Goal: Task Accomplishment & Management: Manage account settings

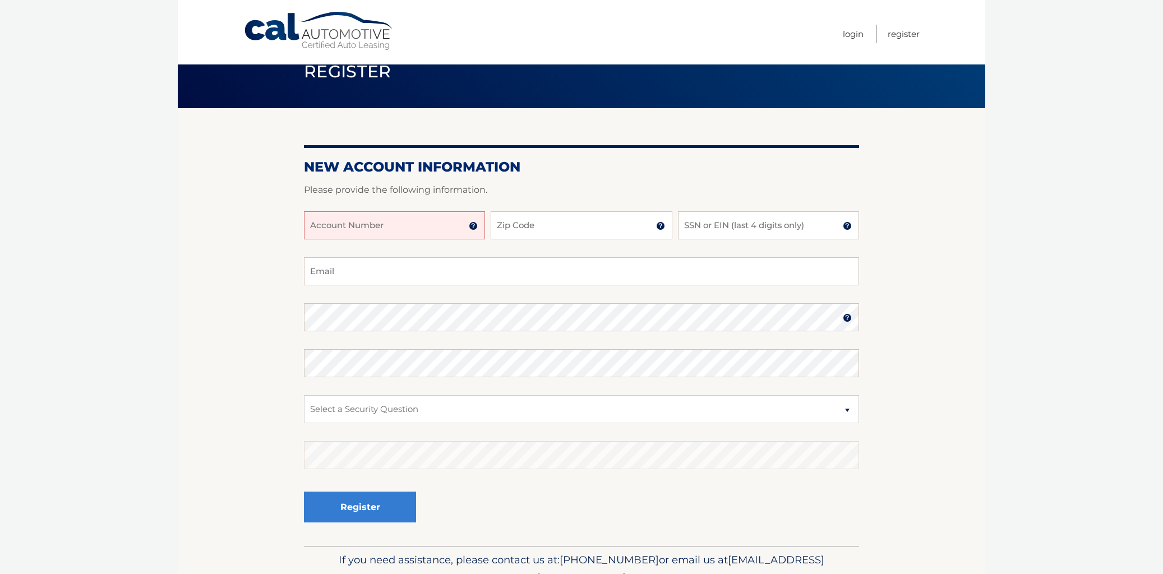
scroll to position [34, 0]
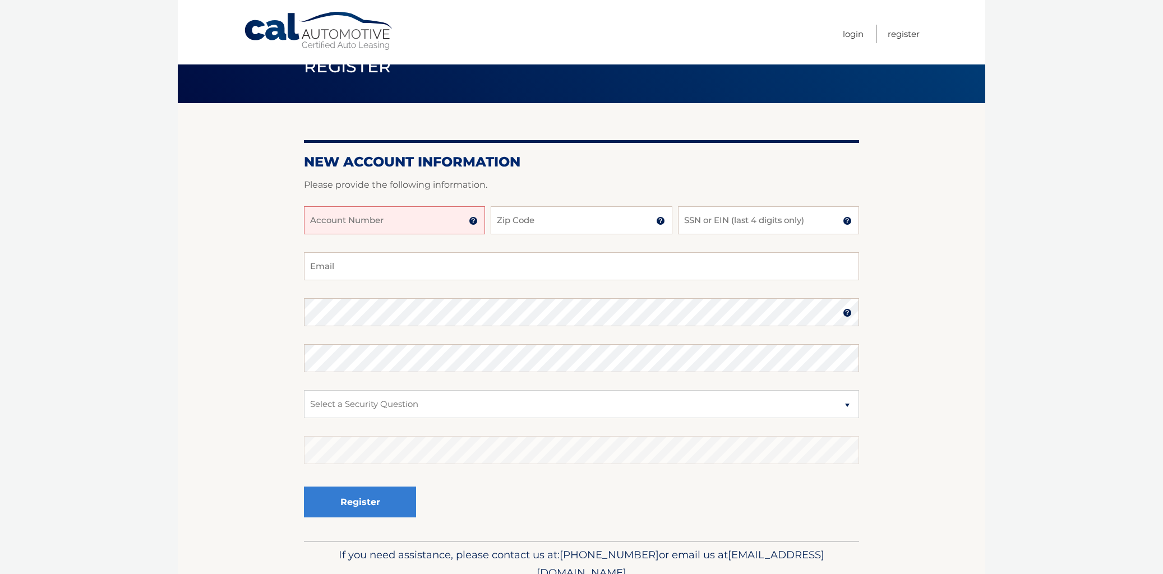
click at [376, 227] on input "Account Number" at bounding box center [394, 220] width 181 height 28
type input "4445574081"
type input "11746"
type input "7279"
type input "e"
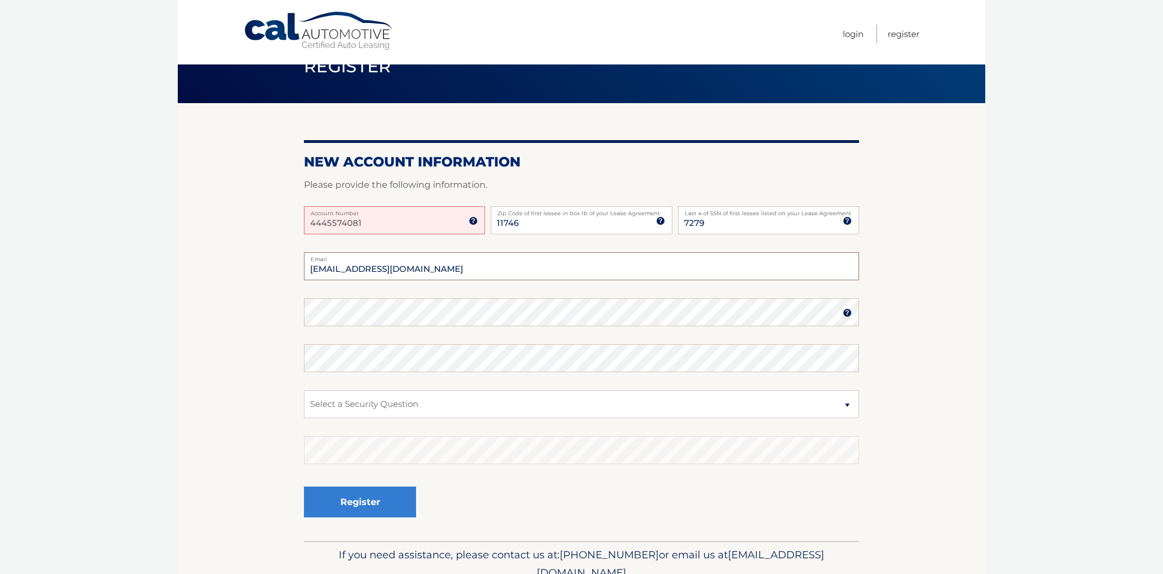
type input "robin45rpm@gmail.com"
click at [536, 406] on select "Select a Security Question What was the name of your elementary school? What is…" at bounding box center [581, 404] width 555 height 28
select select "2"
click at [304, 400] on select "Select a Security Question What was the name of your elementary school? What is…" at bounding box center [581, 404] width 555 height 28
click at [295, 309] on section "New Account Information Please provide the following information. 4445574081 Ac…" at bounding box center [581, 322] width 807 height 438
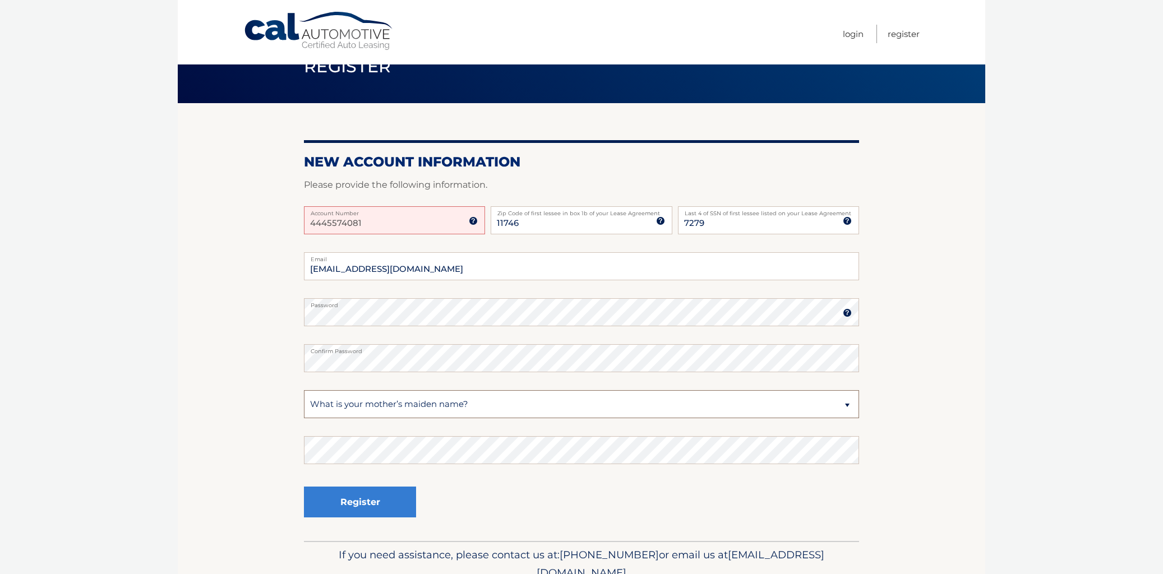
click at [387, 405] on select "Select a Security Question What was the name of your elementary school? What is…" at bounding box center [581, 404] width 555 height 28
click at [350, 517] on button "Register" at bounding box center [360, 502] width 112 height 31
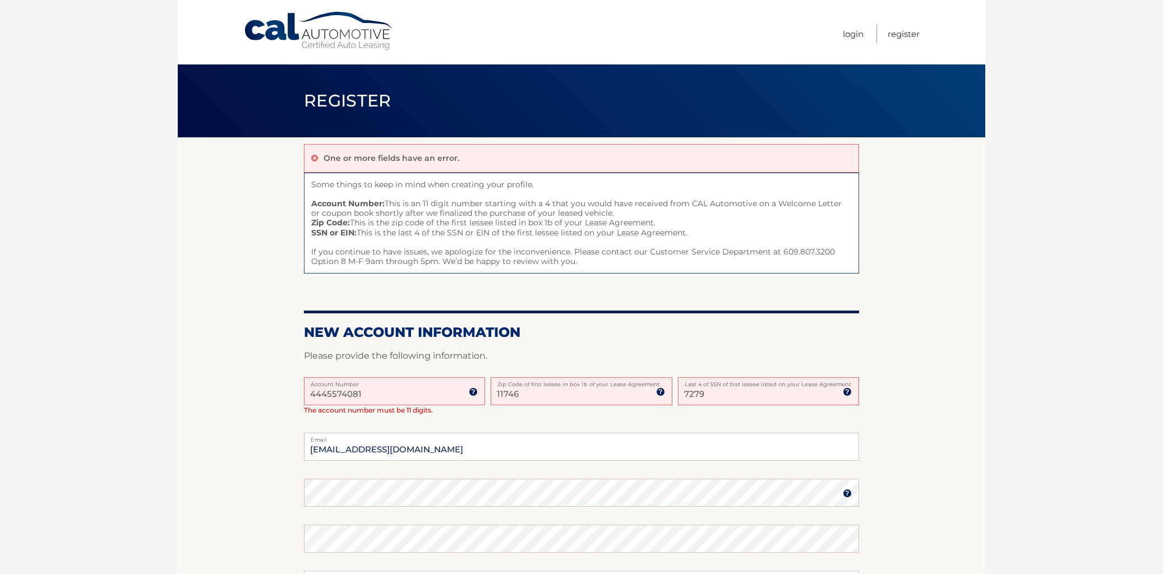
scroll to position [6, 0]
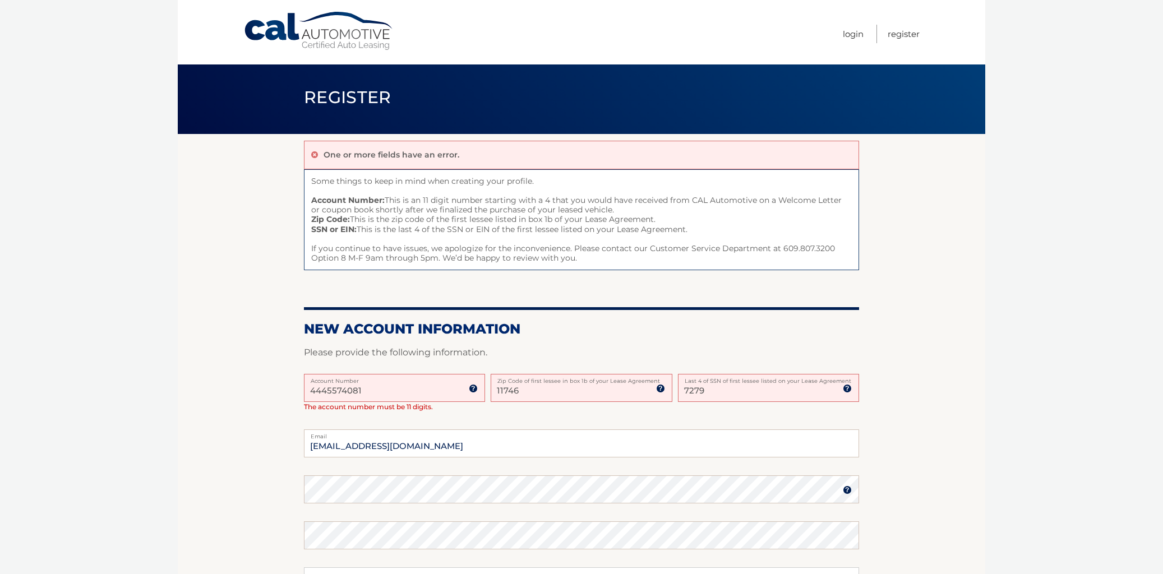
click at [349, 402] on input "4445574081" at bounding box center [394, 388] width 181 height 28
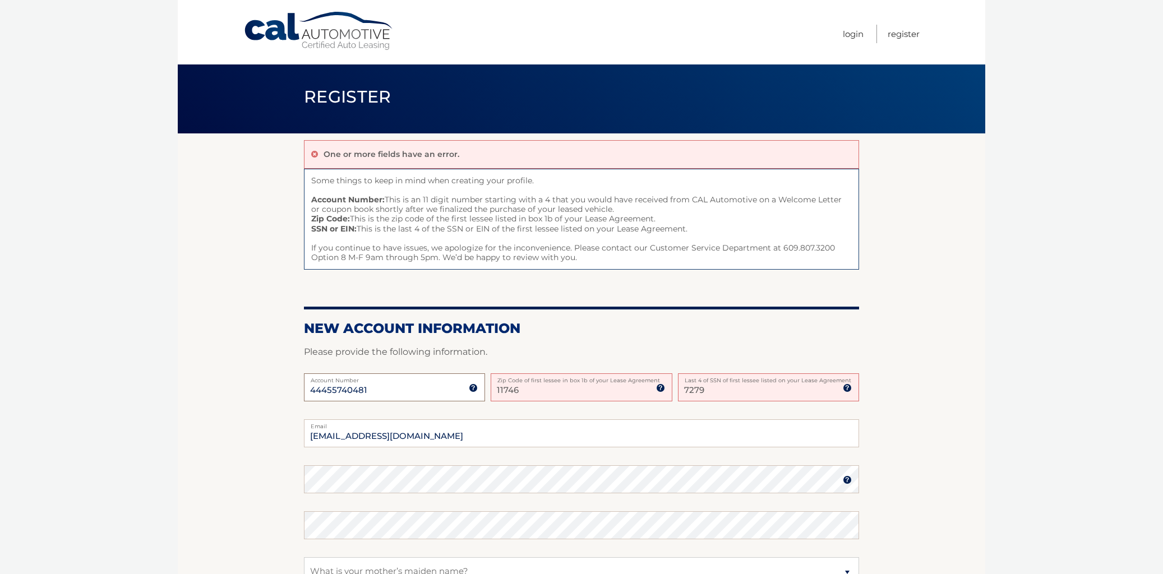
scroll to position [4, 0]
type input "44455740481"
drag, startPoint x: 911, startPoint y: 473, endPoint x: 897, endPoint y: 345, distance: 128.6
click at [897, 345] on section "One or more fields have an error. Some things to keep in mind when creating you…" at bounding box center [581, 420] width 807 height 575
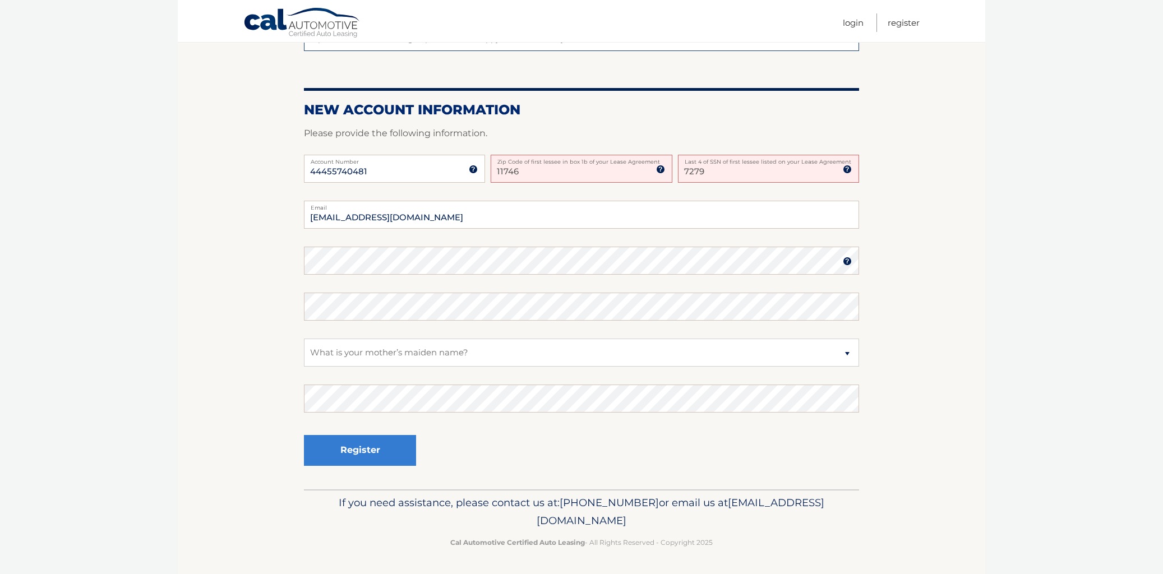
scroll to position [274, 0]
click at [374, 442] on button "Register" at bounding box center [360, 450] width 112 height 31
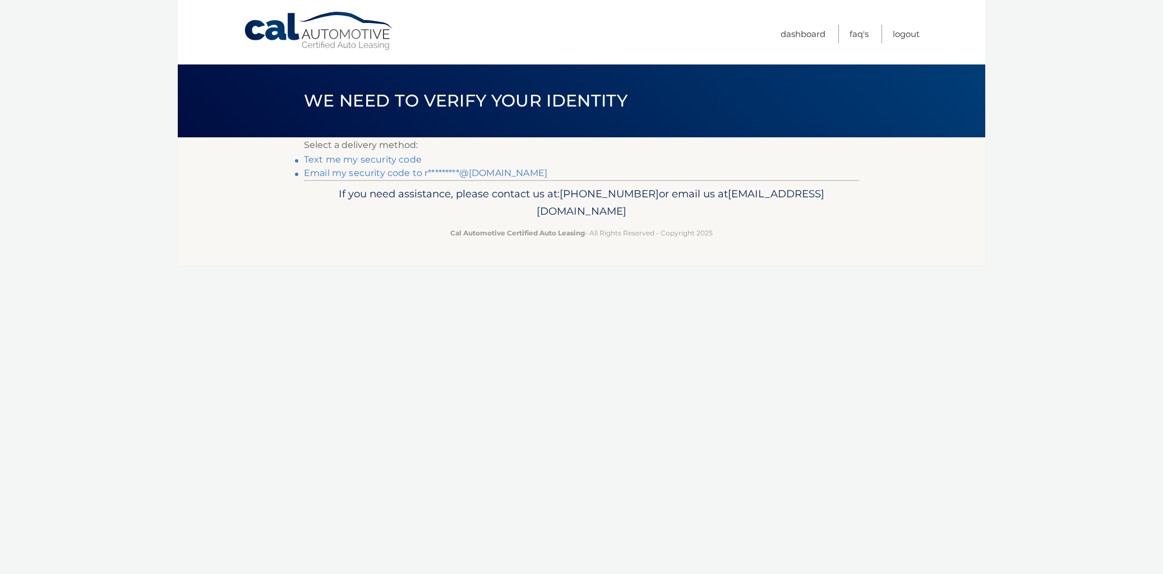
click at [359, 178] on link "Email my security code to r*********@gmail.com" at bounding box center [425, 173] width 243 height 11
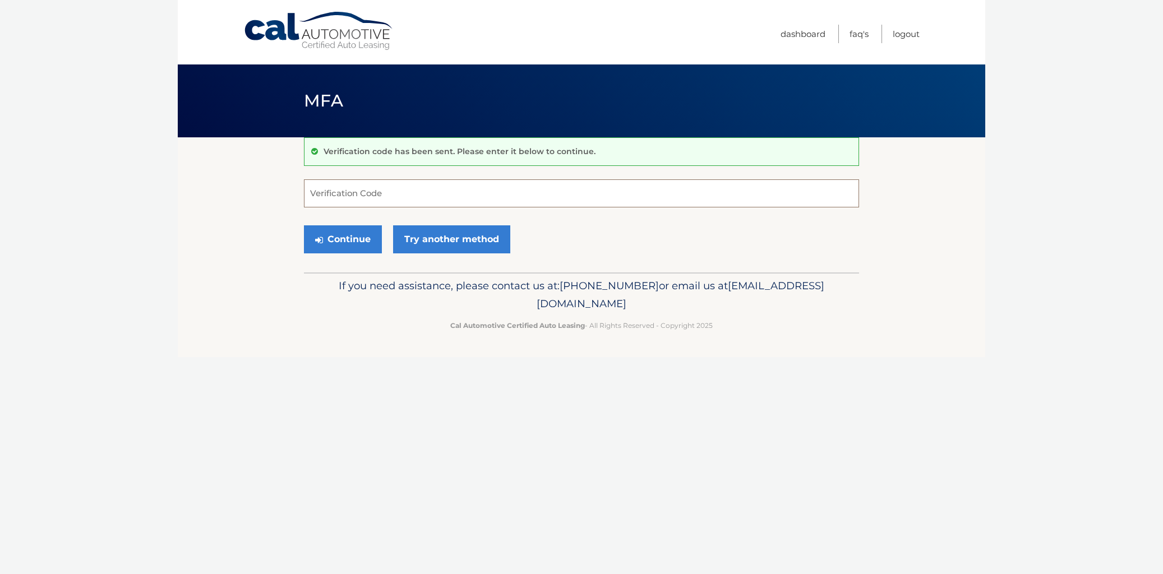
click at [362, 200] on input "Verification Code" at bounding box center [581, 193] width 555 height 28
paste input "793567"
type input "793567"
click at [313, 246] on button "Continue" at bounding box center [343, 239] width 78 height 28
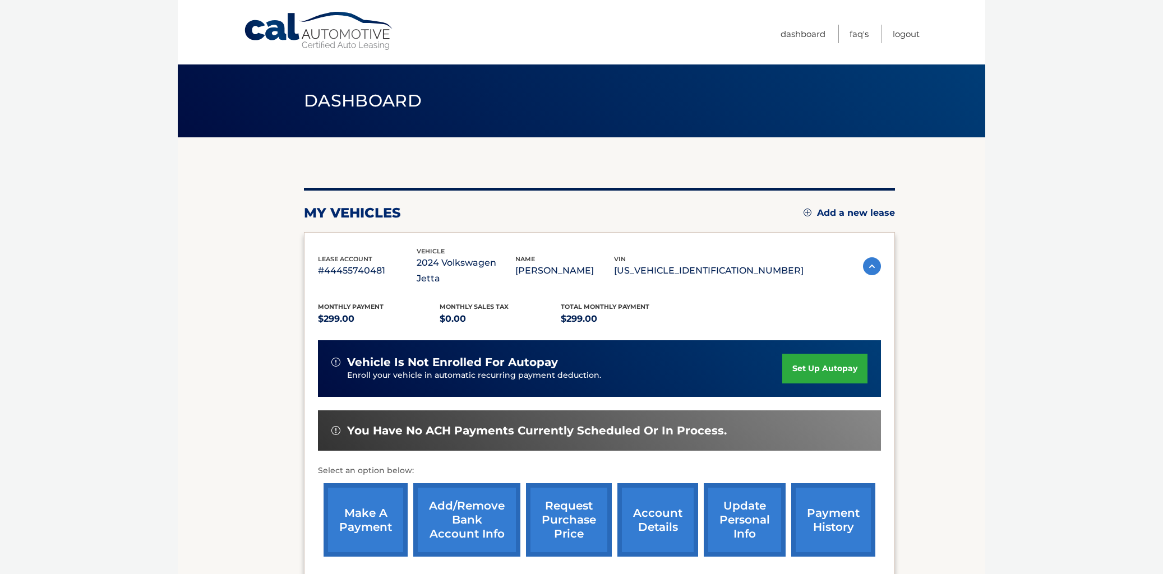
click at [809, 355] on link "set up autopay" at bounding box center [824, 369] width 85 height 30
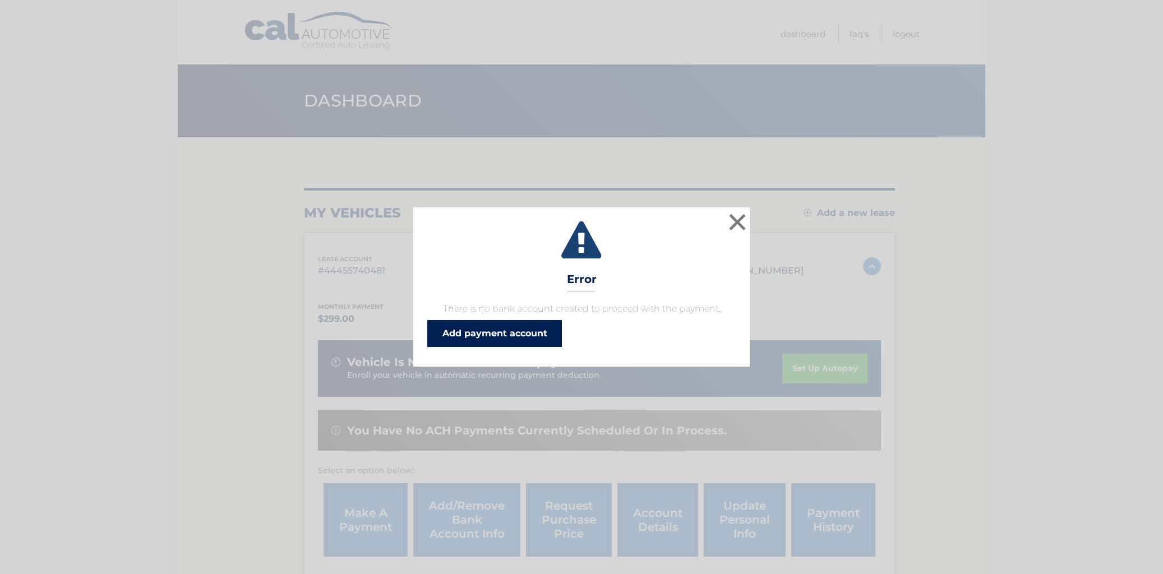
click at [521, 347] on link "Add payment account" at bounding box center [494, 333] width 135 height 27
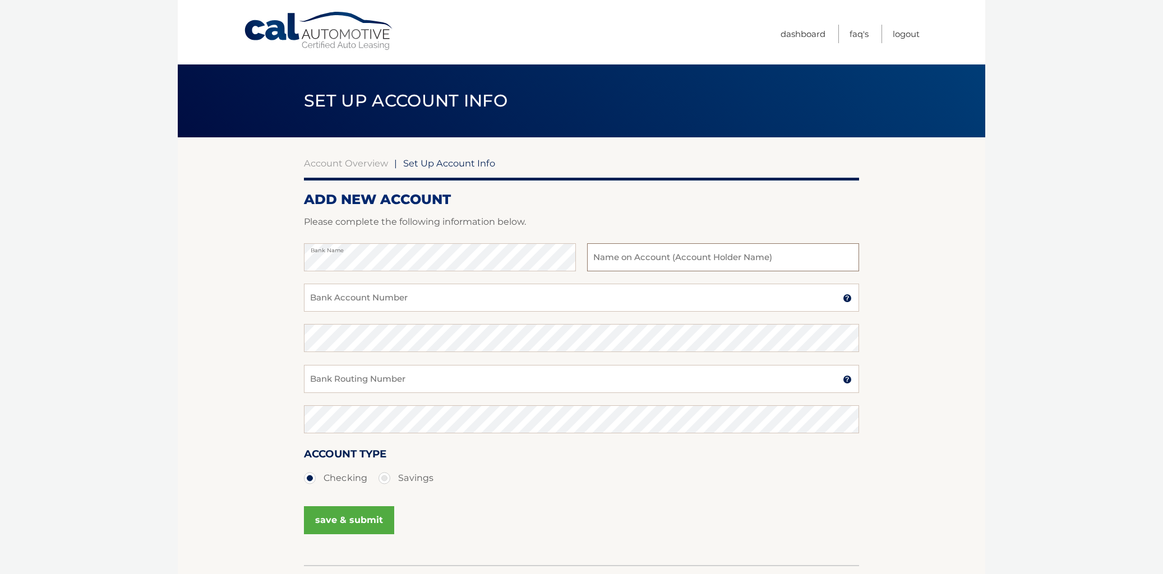
click at [640, 271] on input "text" at bounding box center [723, 257] width 272 height 28
type input "ROBIN"
click at [279, 271] on section "Account Overview | Set Up Account Info ADD NEW ACCOUNT Please complete the foll…" at bounding box center [581, 351] width 807 height 428
click at [369, 312] on input "Bank Account Number" at bounding box center [581, 298] width 555 height 28
type input "931101125"
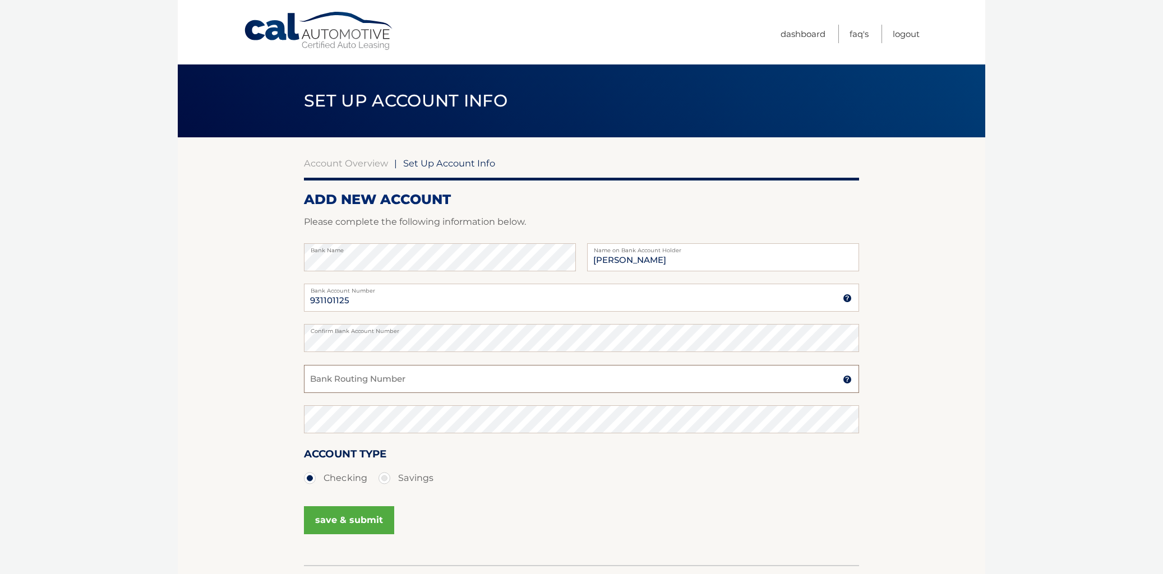
click at [365, 393] on input "Bank Routing Number" at bounding box center [581, 379] width 555 height 28
type input "021000021"
click at [703, 271] on input "ROBIN" at bounding box center [723, 257] width 272 height 28
type input "ROBIN NEEDLEMAN"
click at [626, 502] on div "Account Type Checking Savings" at bounding box center [581, 474] width 555 height 56
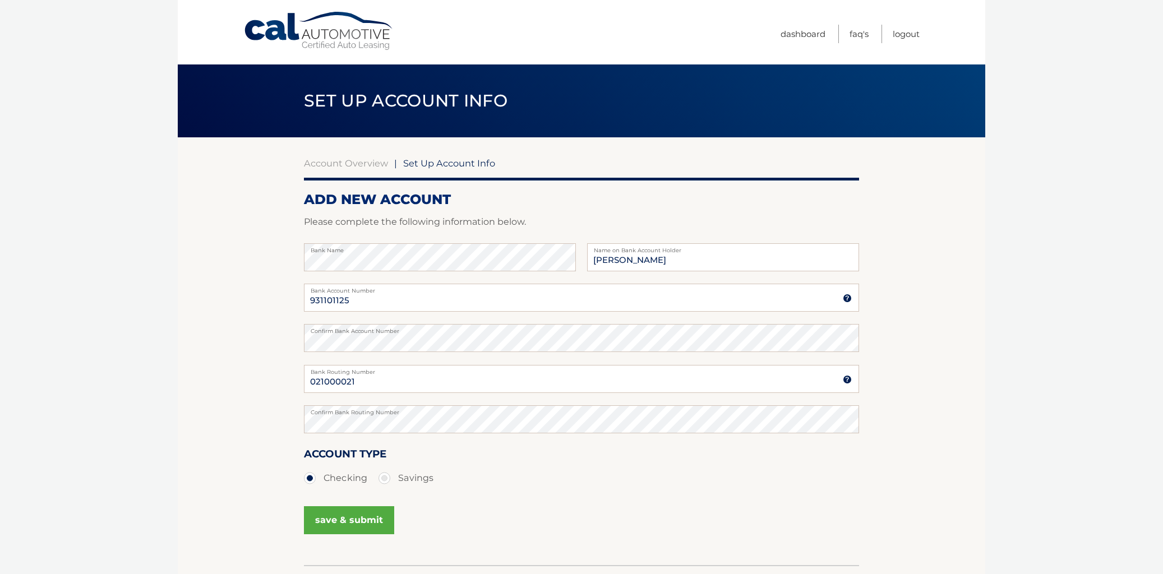
click at [369, 534] on button "save & submit" at bounding box center [349, 520] width 90 height 28
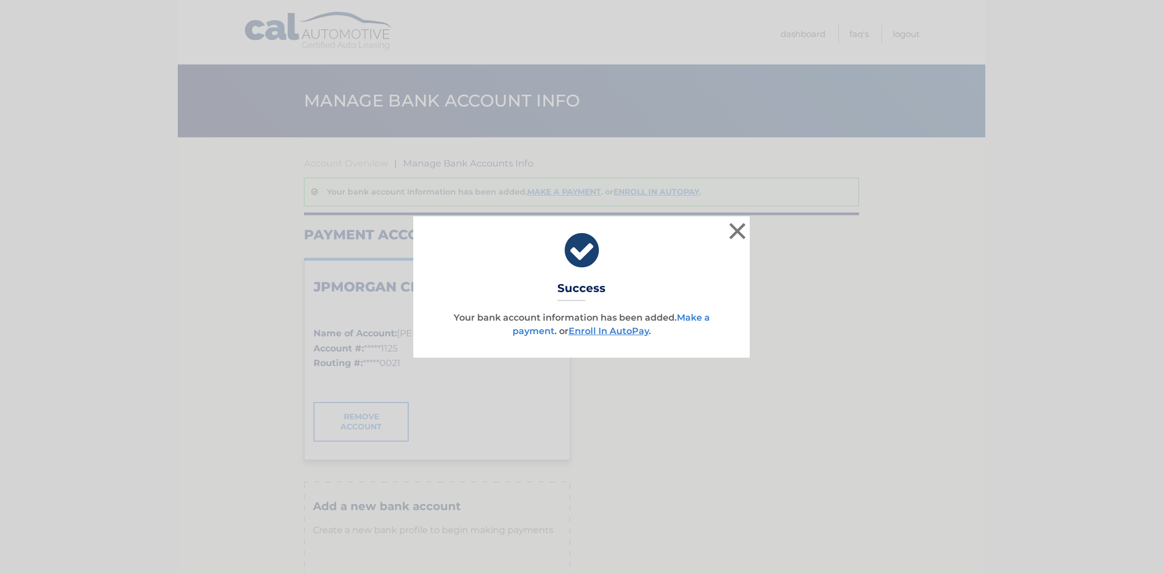
click at [517, 334] on link "Make a payment" at bounding box center [610, 324] width 197 height 24
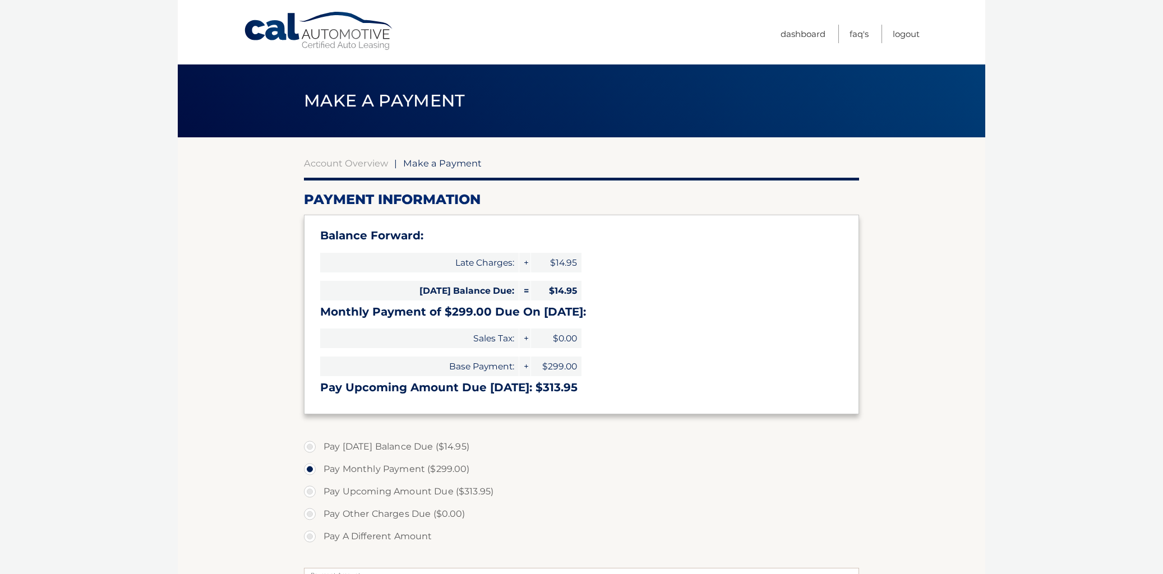
select select "YzUwZGZiMDQtZjk0YS00NzY0LTljMWMtNDRhYTE0OTYwOWQx"
drag, startPoint x: 311, startPoint y: 528, endPoint x: 317, endPoint y: 528, distance: 6.2
click at [311, 503] on label "Pay Upcoming Amount Due ($313.95)" at bounding box center [581, 491] width 555 height 22
click at [311, 498] on input "Pay Upcoming Amount Due ($313.95)" at bounding box center [313, 489] width 11 height 18
radio input "true"
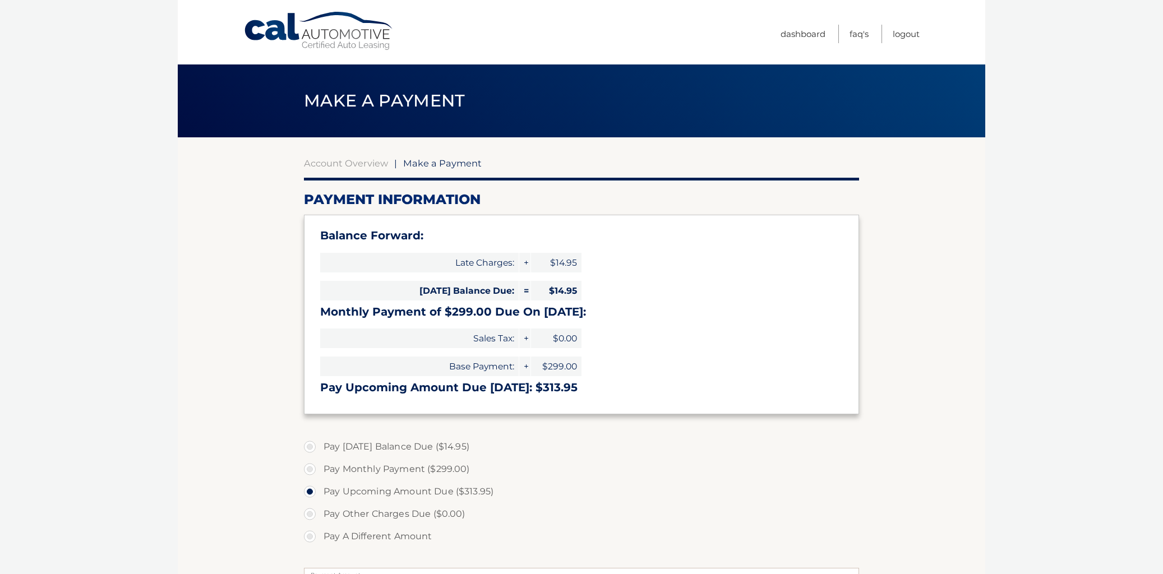
type input "313.95"
click at [308, 458] on input "Pay Monthly Payment ($299.00)" at bounding box center [313, 467] width 11 height 18
radio input "true"
type input "299.00"
click at [308, 480] on input "Pay Upcoming Amount Due ($313.95)" at bounding box center [313, 489] width 11 height 18
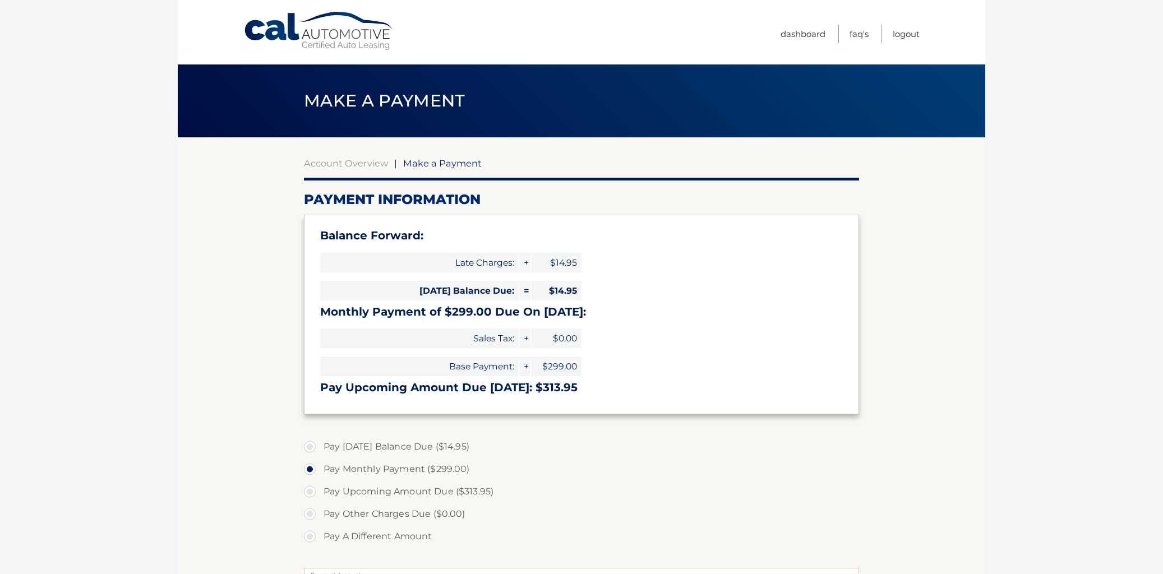
radio input "true"
type input "313.95"
click at [308, 525] on input "Pay A Different Amount" at bounding box center [313, 534] width 11 height 18
radio input "true"
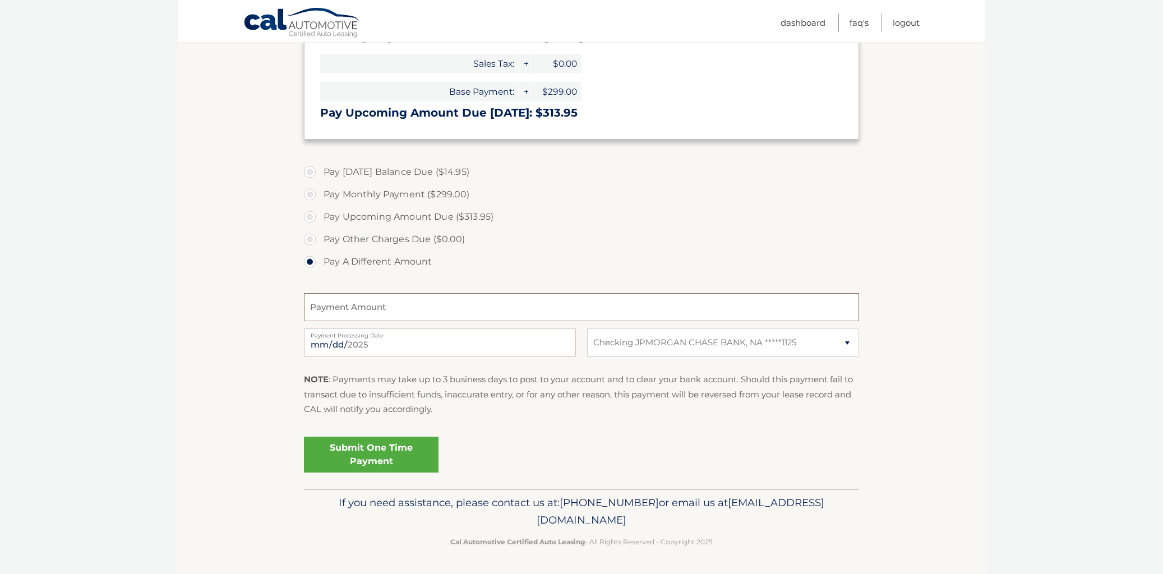
type input "1"
drag, startPoint x: 1047, startPoint y: 363, endPoint x: 993, endPoint y: 5, distance: 362.3
click at [993, 1] on html "Cal Automotive Menu Dashboard FAQ's Logout" at bounding box center [581, 12] width 1163 height 574
click at [1046, 175] on body "Cal Automotive Menu Dashboard FAQ's Logout |" at bounding box center [581, 12] width 1163 height 574
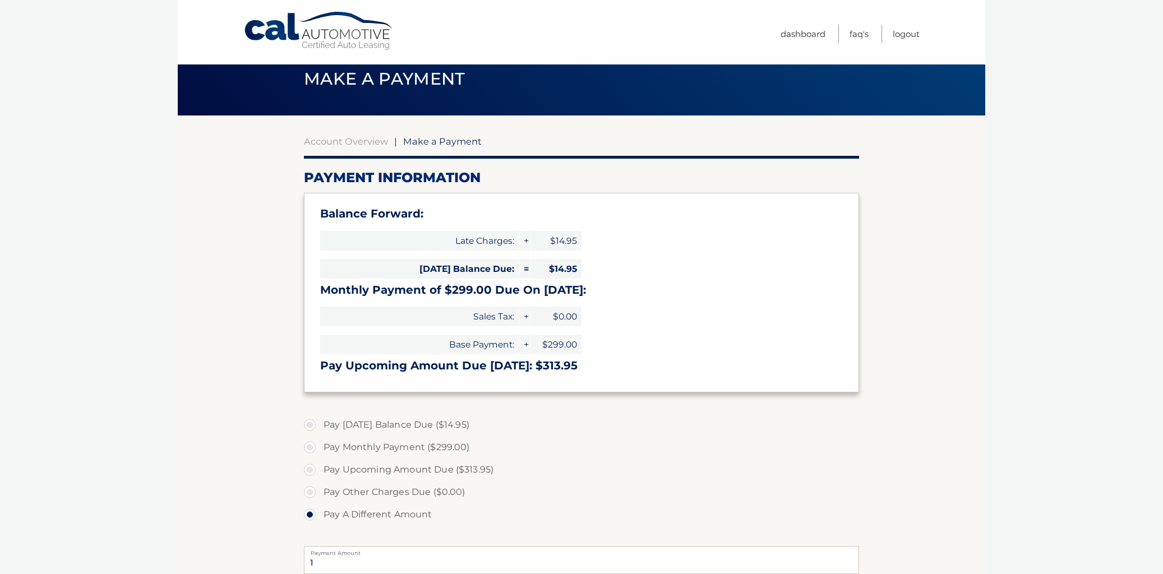
scroll to position [21, 0]
click at [782, 35] on link "Dashboard" at bounding box center [802, 34] width 45 height 18
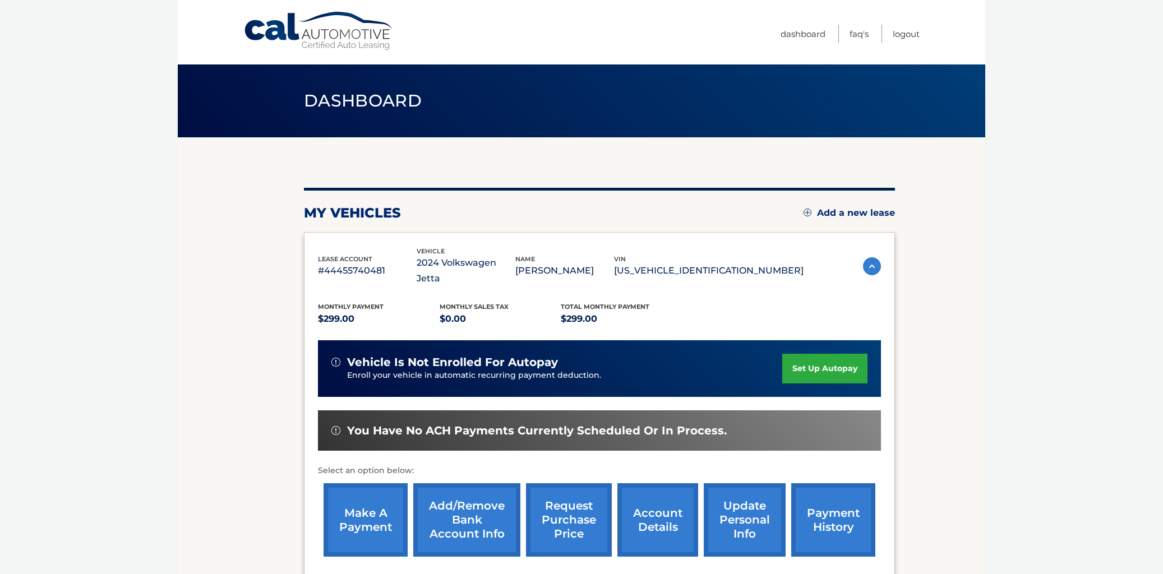
click at [647, 500] on link "account details" at bounding box center [657, 519] width 81 height 73
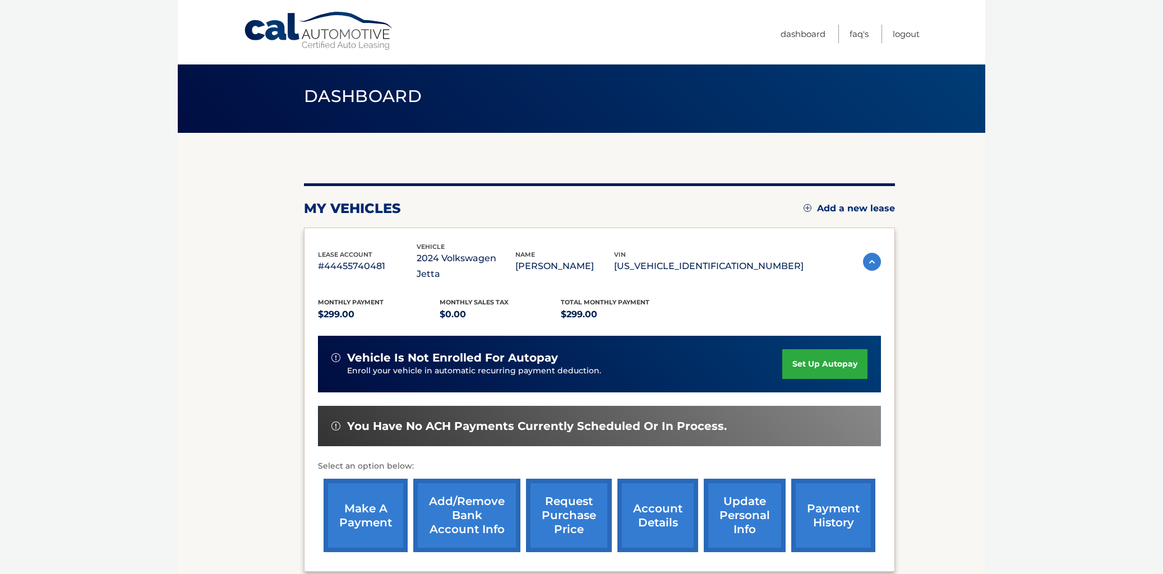
scroll to position [6, 0]
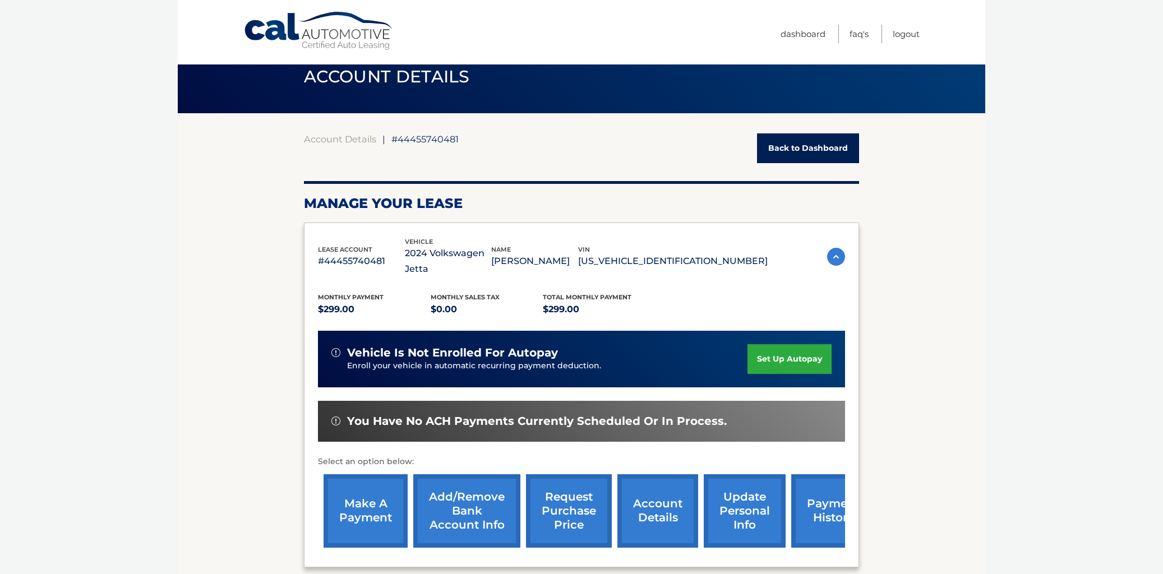
scroll to position [26, 0]
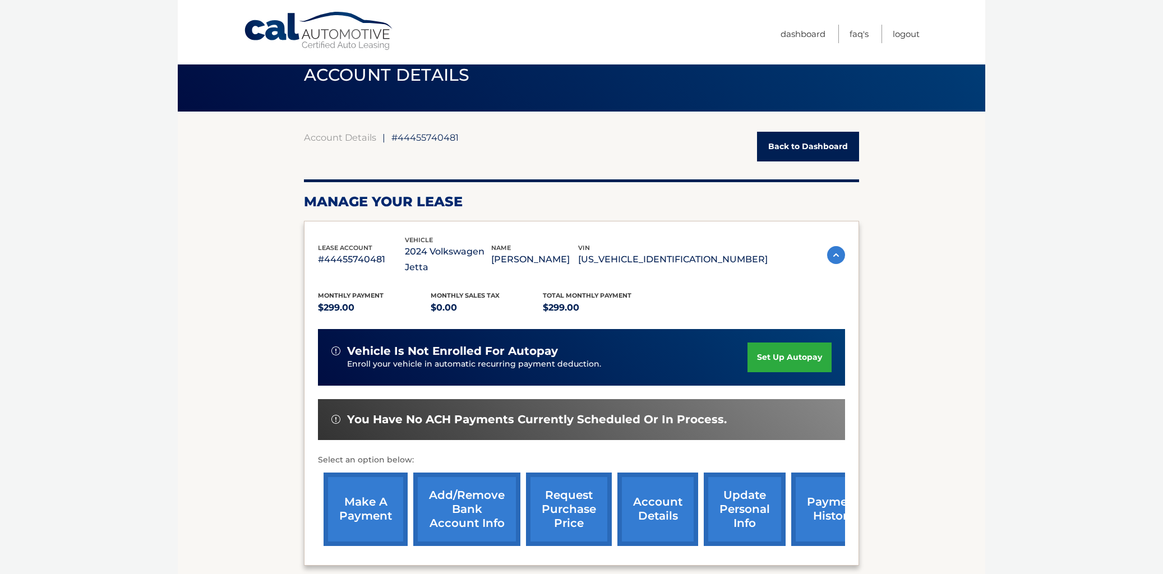
click at [747, 490] on link "update personal info" at bounding box center [745, 509] width 82 height 73
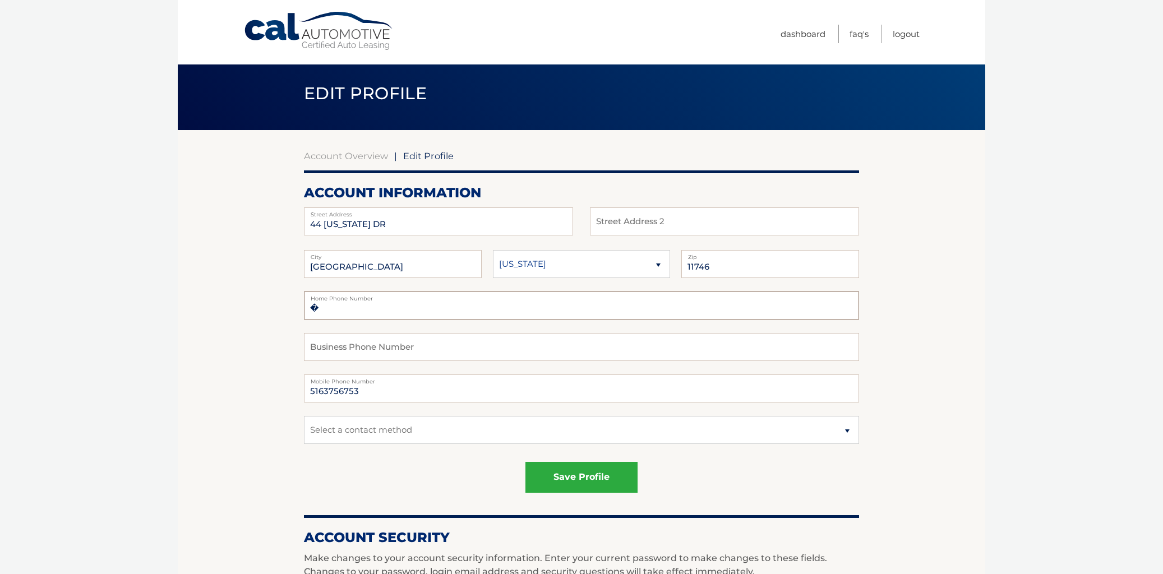
click at [337, 320] on input "�" at bounding box center [581, 305] width 555 height 28
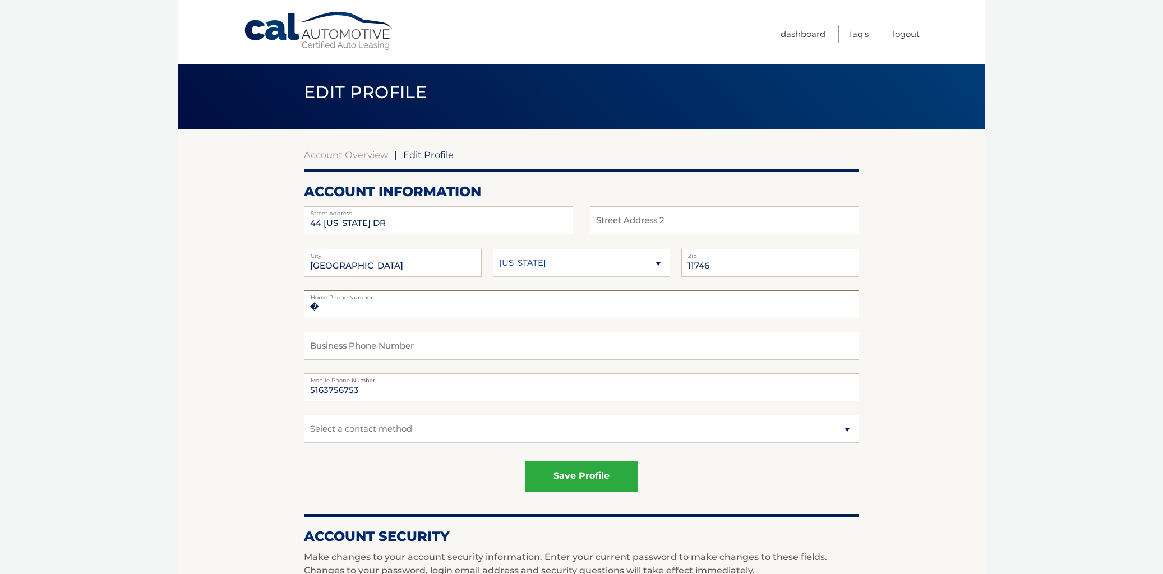
scroll to position [9, 0]
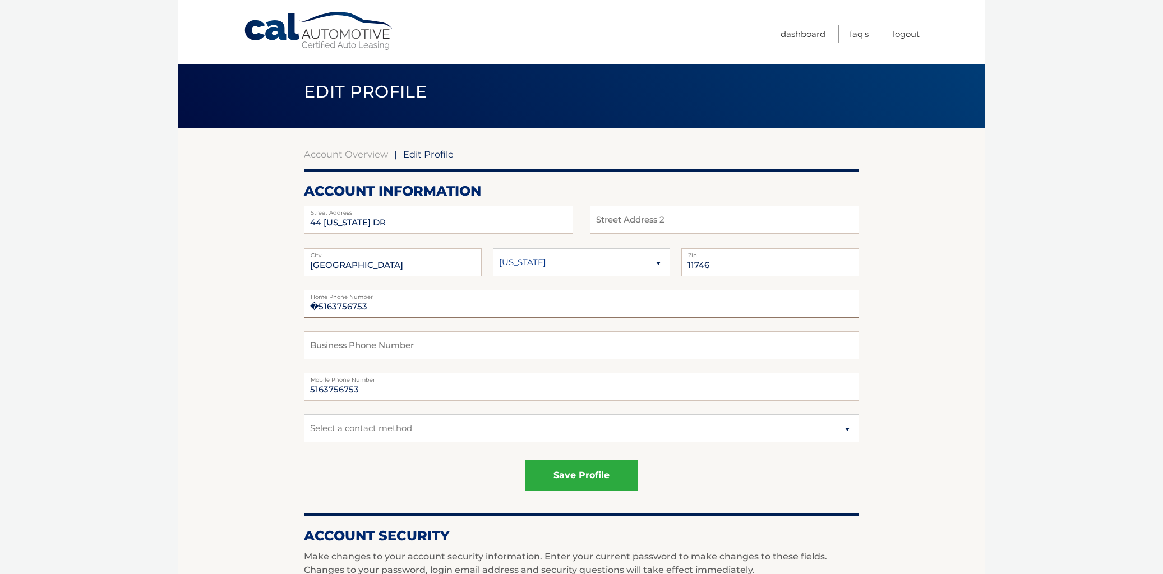
type input "�5163756753"
drag, startPoint x: 447, startPoint y: 340, endPoint x: 459, endPoint y: 346, distance: 13.8
click at [447, 340] on input "text" at bounding box center [581, 345] width 555 height 28
click at [472, 442] on select "Select a contact method Mobile Home" at bounding box center [581, 428] width 555 height 28
select select "1"
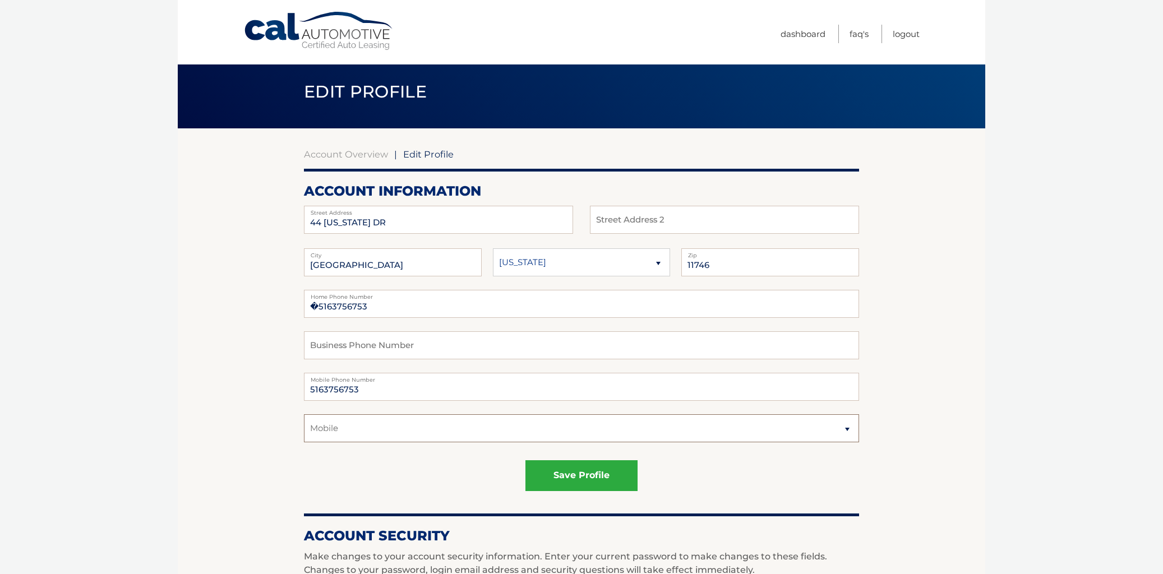
click at [304, 427] on select "Select a contact method Mobile Home" at bounding box center [581, 428] width 555 height 28
click at [585, 491] on button "save profile" at bounding box center [581, 475] width 112 height 31
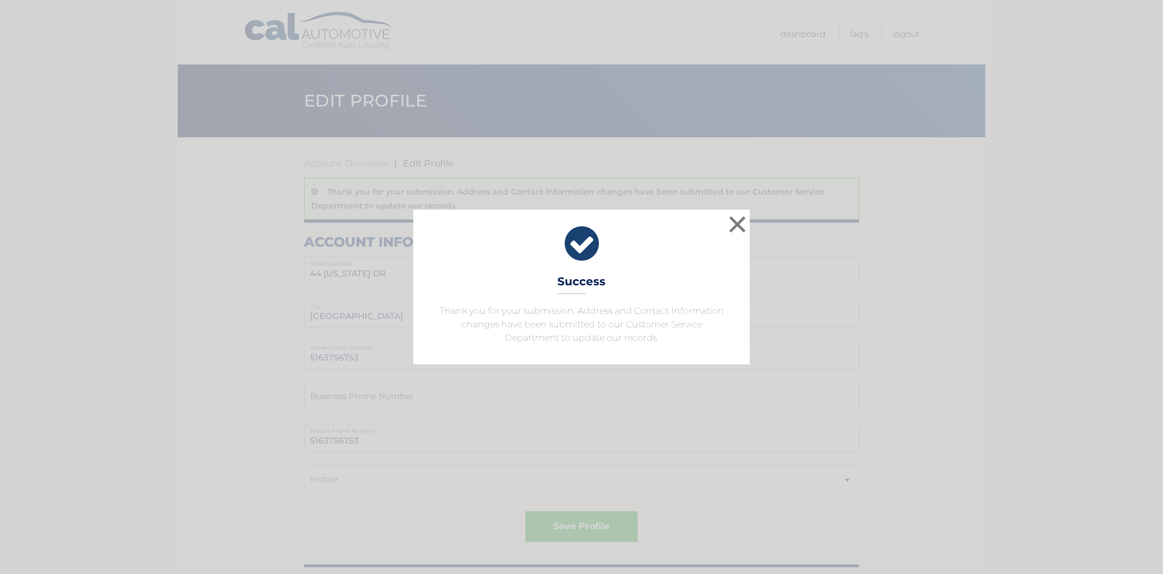
drag, startPoint x: 710, startPoint y: 211, endPoint x: 718, endPoint y: 210, distance: 7.9
click at [710, 224] on icon at bounding box center [581, 244] width 308 height 40
drag, startPoint x: 737, startPoint y: 207, endPoint x: 731, endPoint y: 246, distance: 39.2
click at [737, 213] on button "×" at bounding box center [737, 224] width 22 height 22
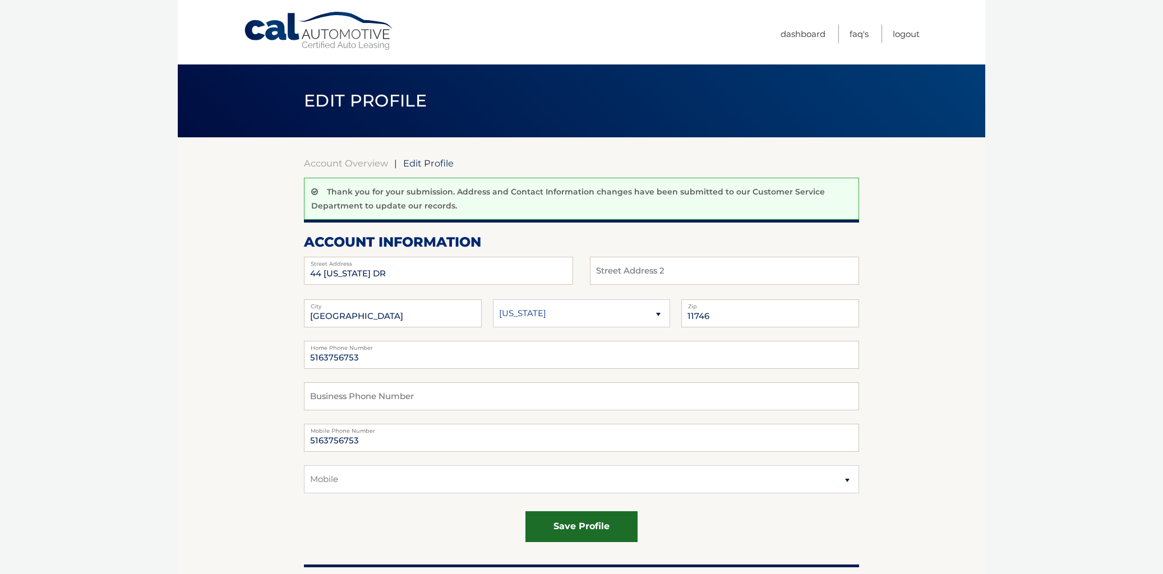
click at [585, 535] on button "save profile" at bounding box center [581, 526] width 112 height 31
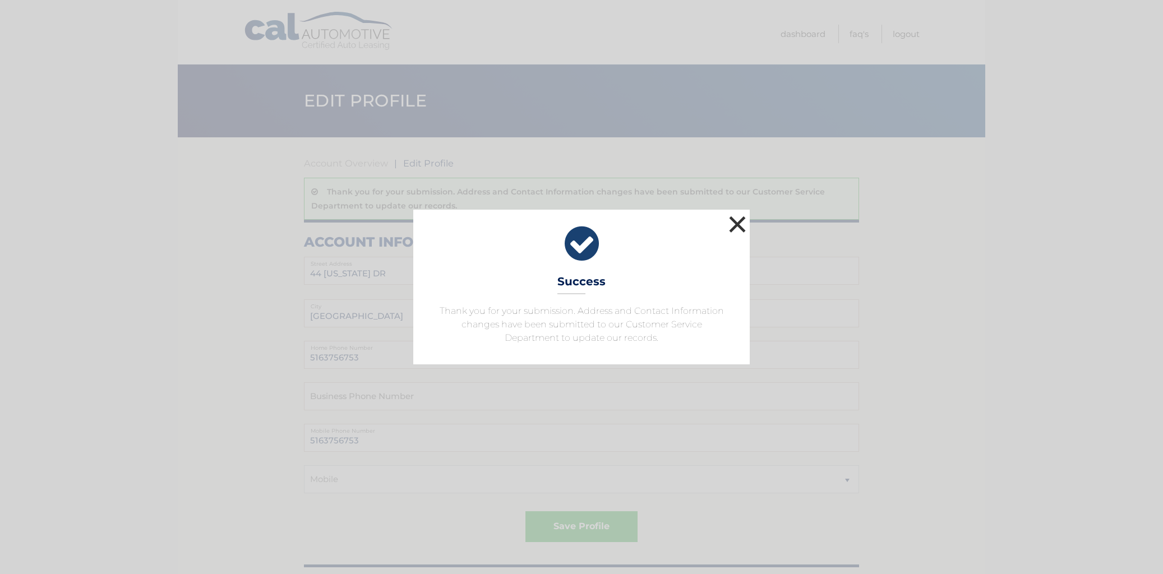
click at [745, 213] on button "×" at bounding box center [737, 224] width 22 height 22
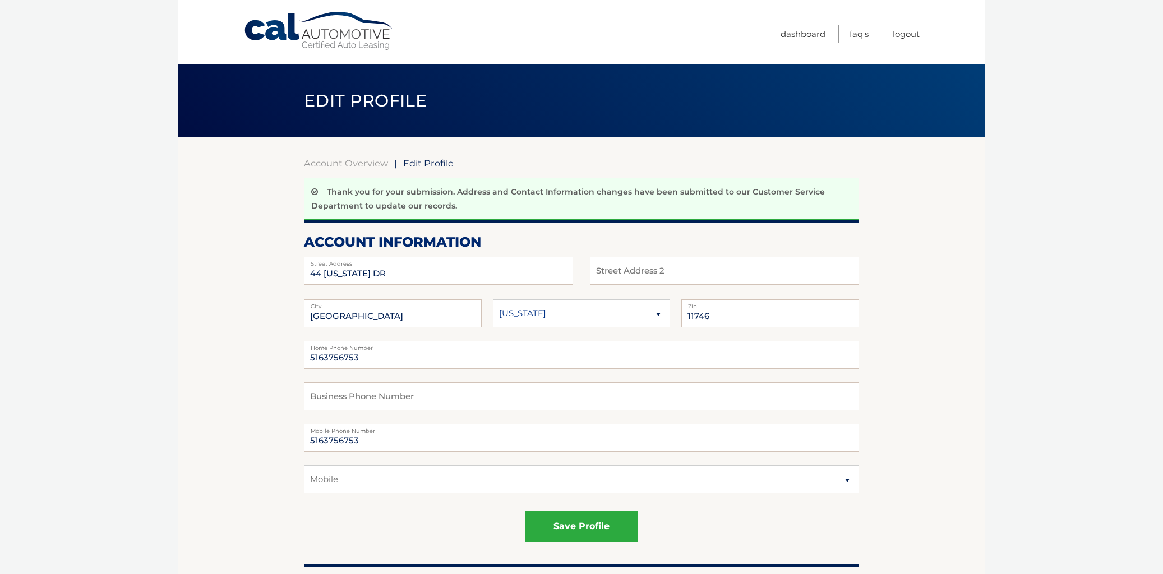
drag, startPoint x: 960, startPoint y: 317, endPoint x: 995, endPoint y: 409, distance: 98.5
click at [995, 409] on body "Cal Automotive Menu Dashboard FAQ's Logout |" at bounding box center [581, 287] width 1163 height 574
click at [803, 30] on link "Dashboard" at bounding box center [802, 34] width 45 height 18
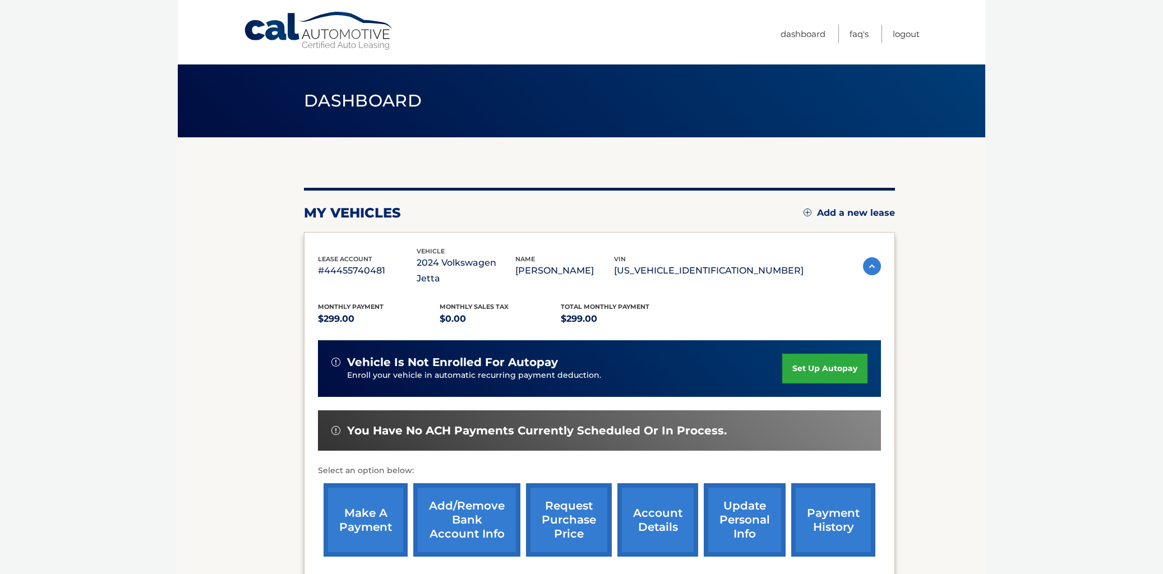
scroll to position [1, 0]
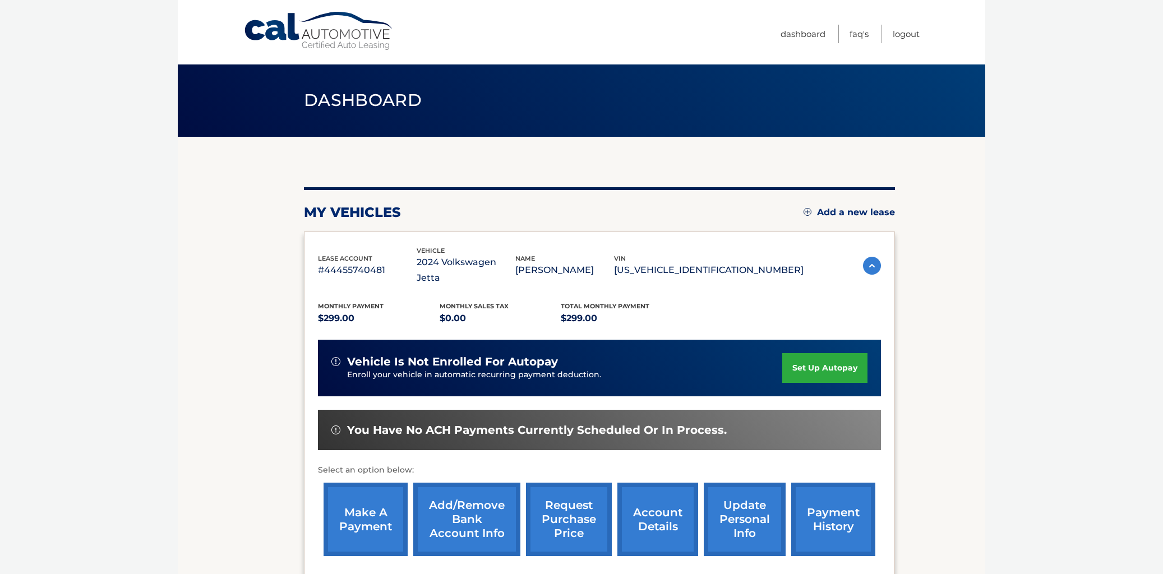
click at [728, 50] on nav "Menu Dashboard FAQ's Logout" at bounding box center [662, 32] width 516 height 64
click at [897, 35] on link "Logout" at bounding box center [905, 34] width 27 height 18
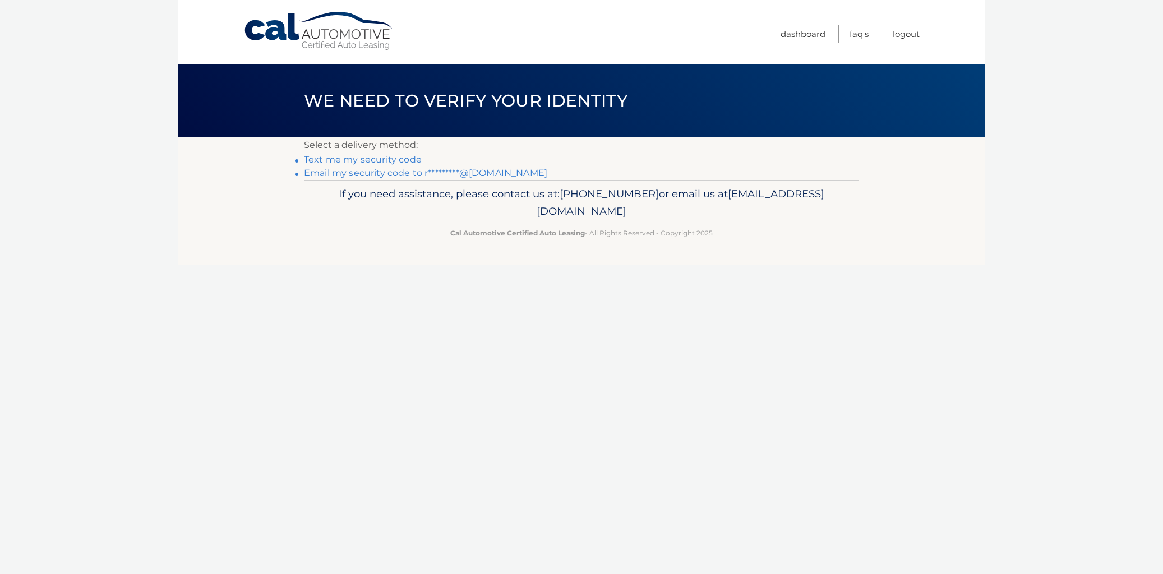
click at [367, 165] on link "Text me my security code" at bounding box center [363, 159] width 118 height 11
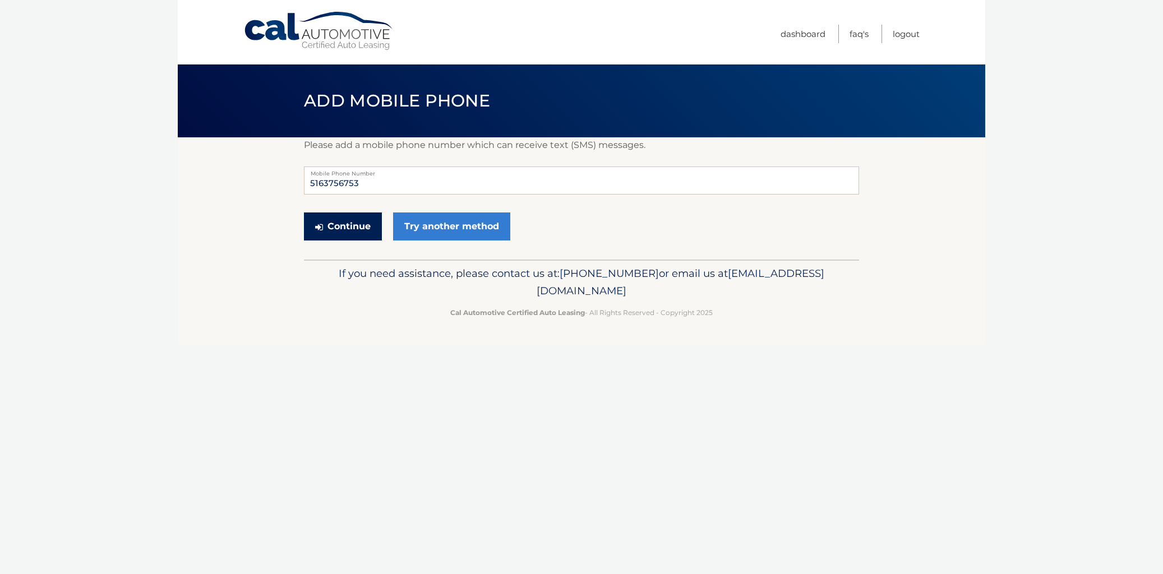
click at [343, 237] on button "Continue" at bounding box center [343, 226] width 78 height 28
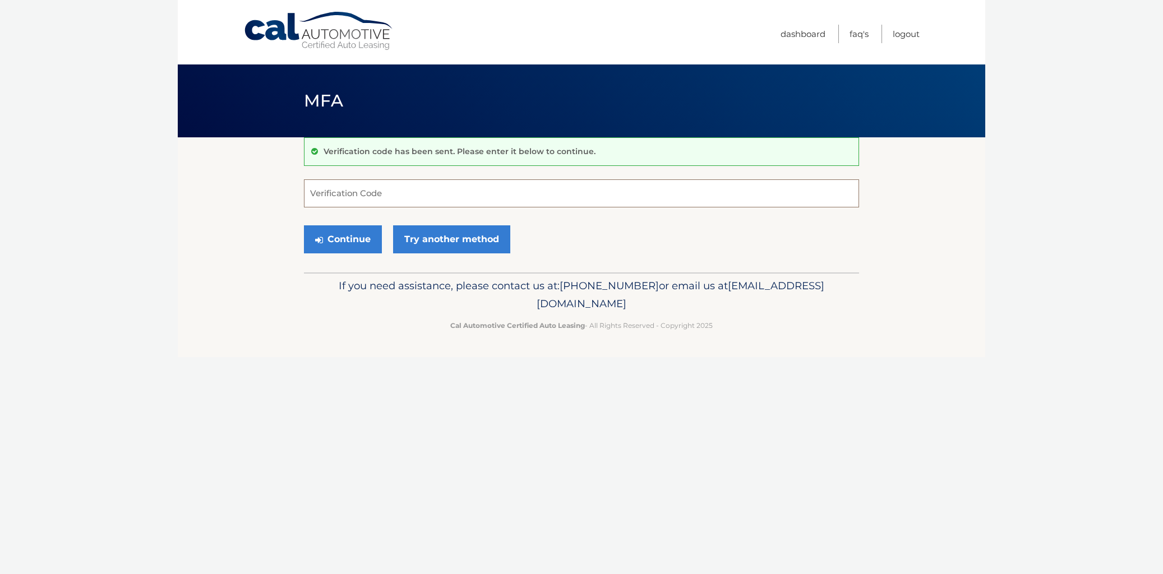
click at [332, 204] on input "Verification Code" at bounding box center [581, 193] width 555 height 28
click at [478, 249] on link "Try another method" at bounding box center [451, 239] width 117 height 28
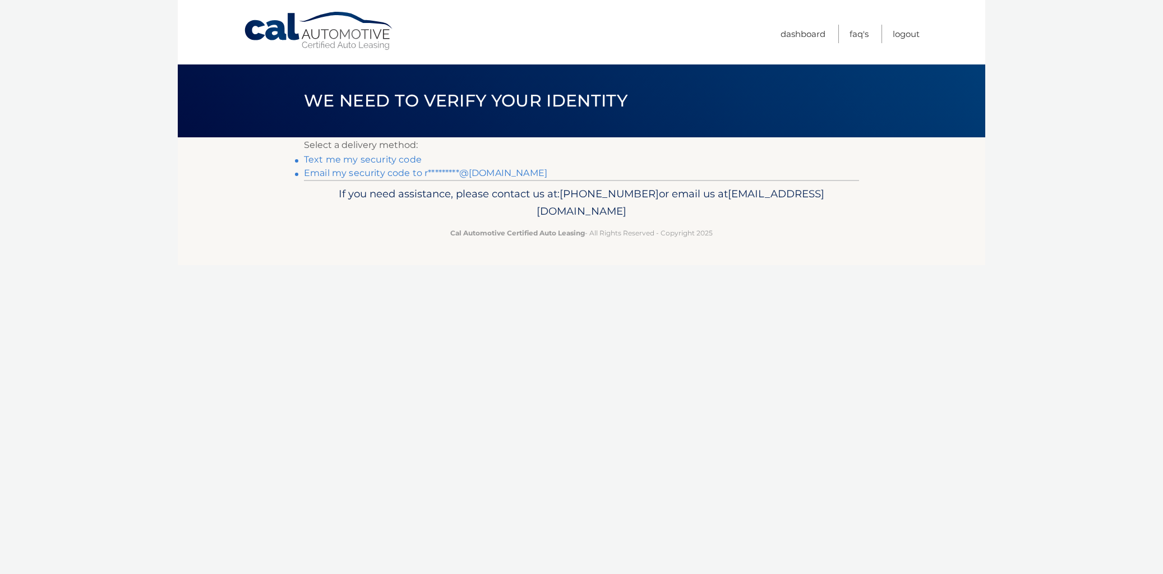
click at [384, 165] on link "Text me my security code" at bounding box center [363, 159] width 118 height 11
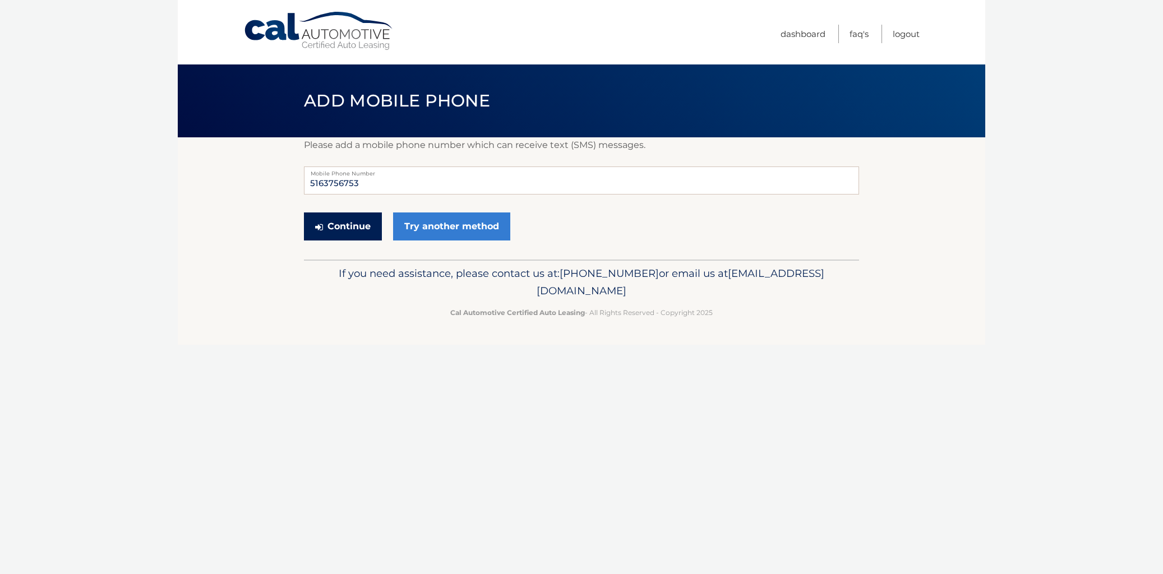
click at [351, 240] on button "Continue" at bounding box center [343, 226] width 78 height 28
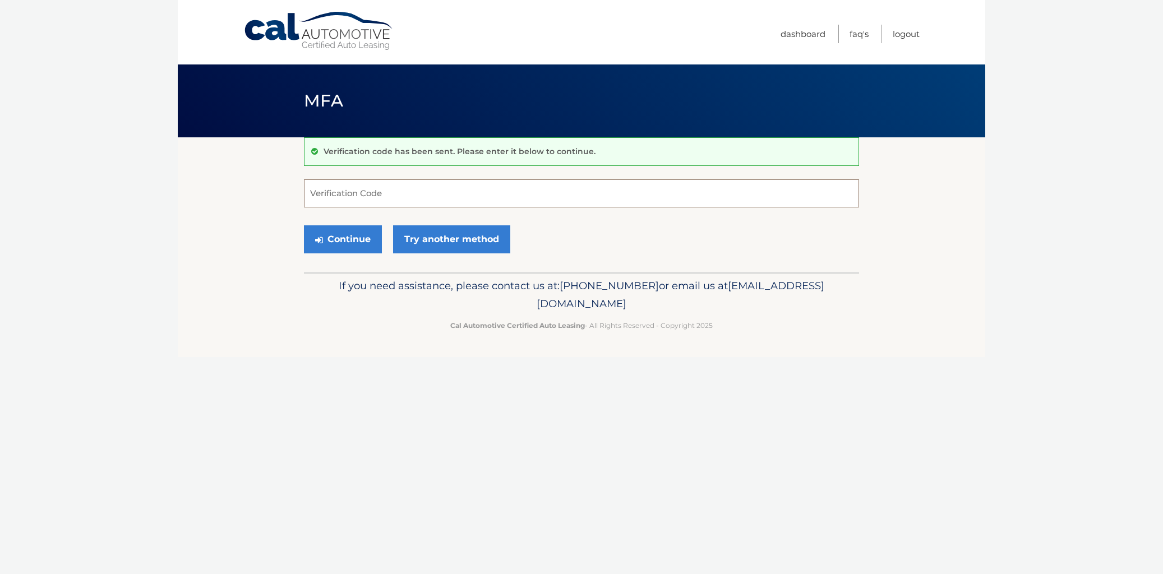
click at [439, 183] on input "Verification Code" at bounding box center [581, 193] width 555 height 28
type input "358336"
click at [350, 253] on button "Continue" at bounding box center [343, 239] width 78 height 28
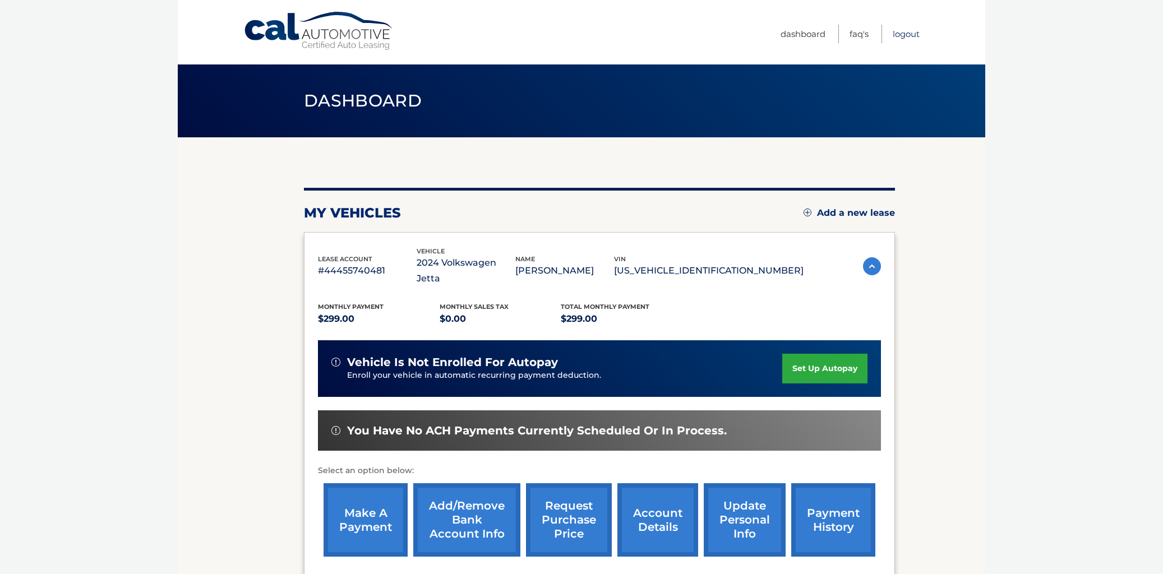
click at [900, 35] on link "Logout" at bounding box center [905, 34] width 27 height 18
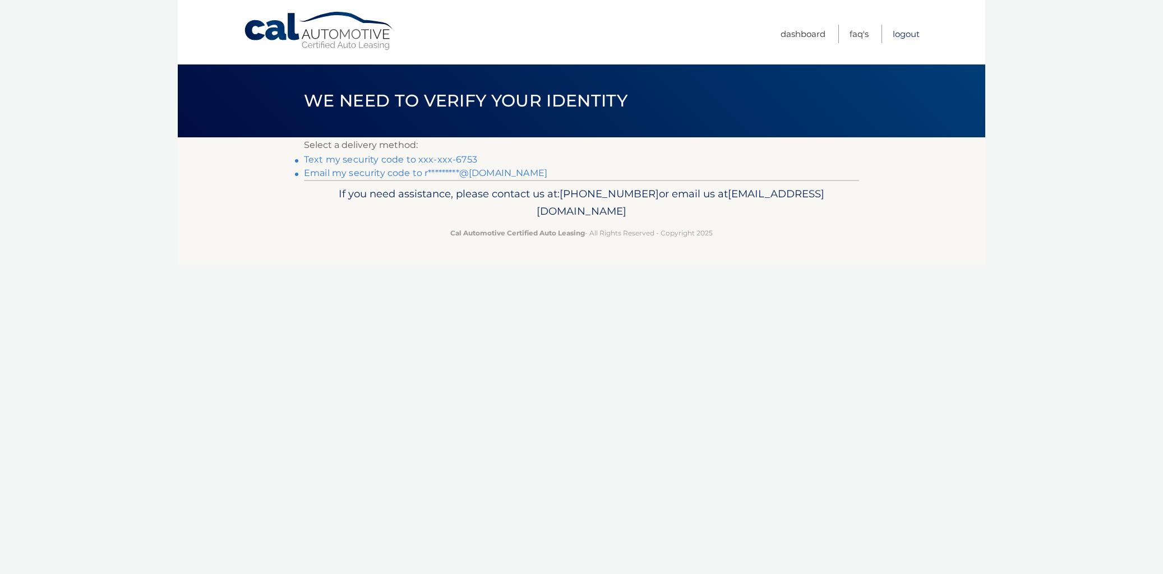
click at [912, 30] on link "Logout" at bounding box center [905, 34] width 27 height 18
